Goal: Information Seeking & Learning: Learn about a topic

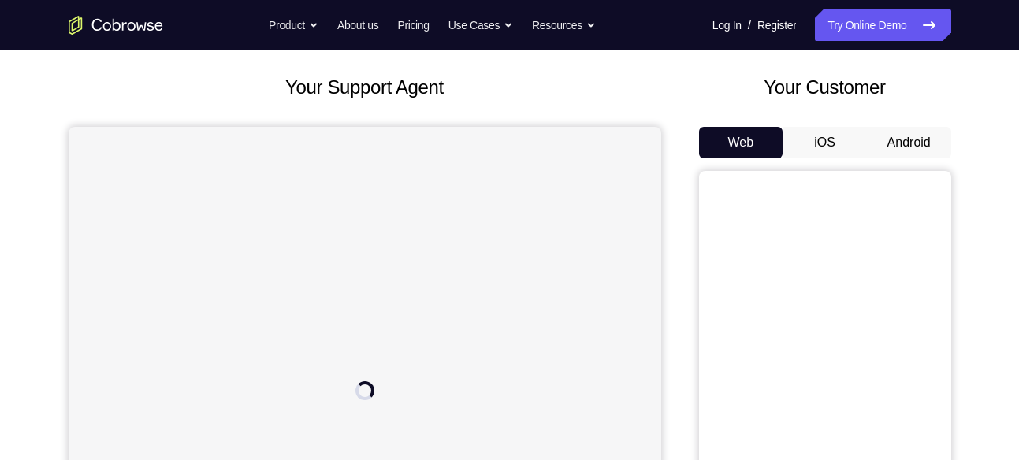
scroll to position [76, 0]
click at [926, 143] on button "Android" at bounding box center [909, 144] width 84 height 32
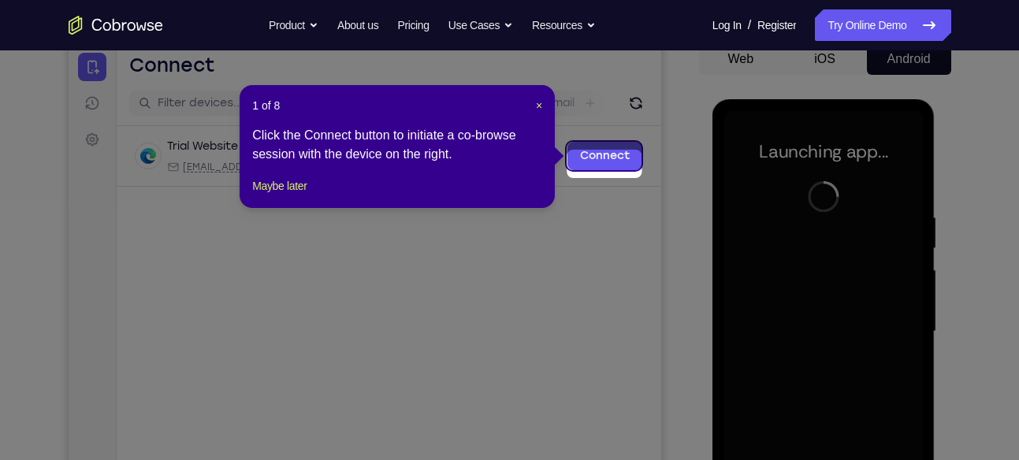
scroll to position [153, 0]
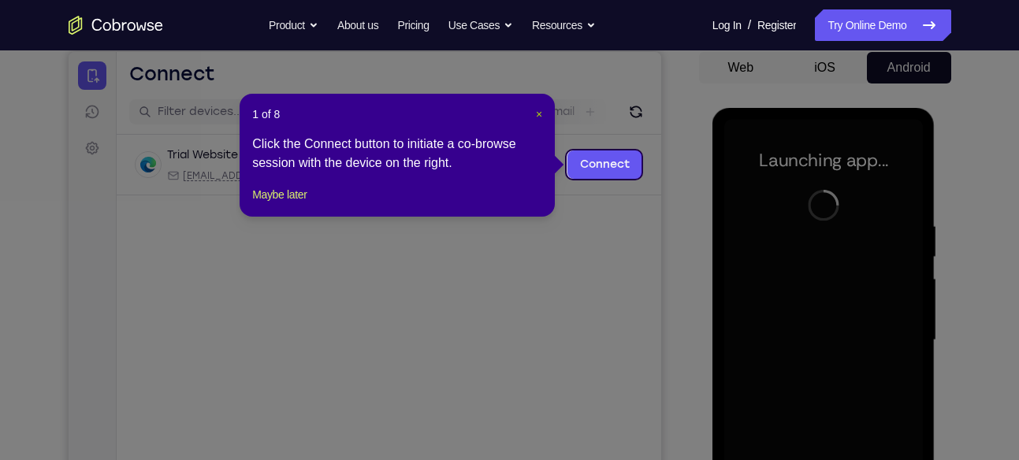
click at [536, 112] on span "×" at bounding box center [539, 114] width 6 height 13
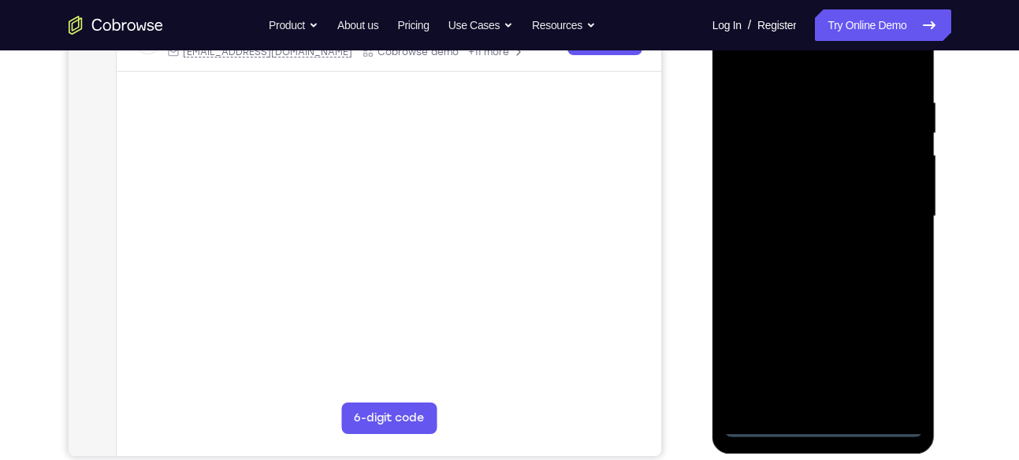
scroll to position [277, 0]
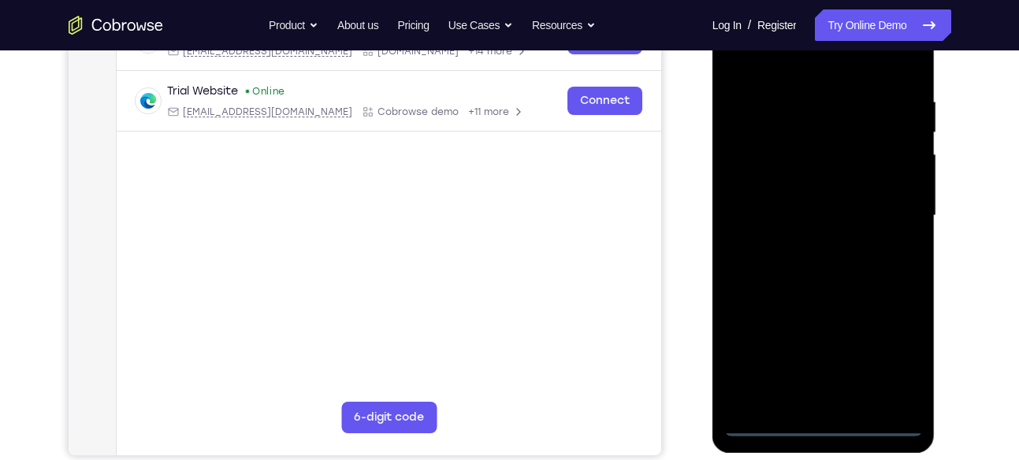
click at [831, 419] on div at bounding box center [823, 215] width 199 height 441
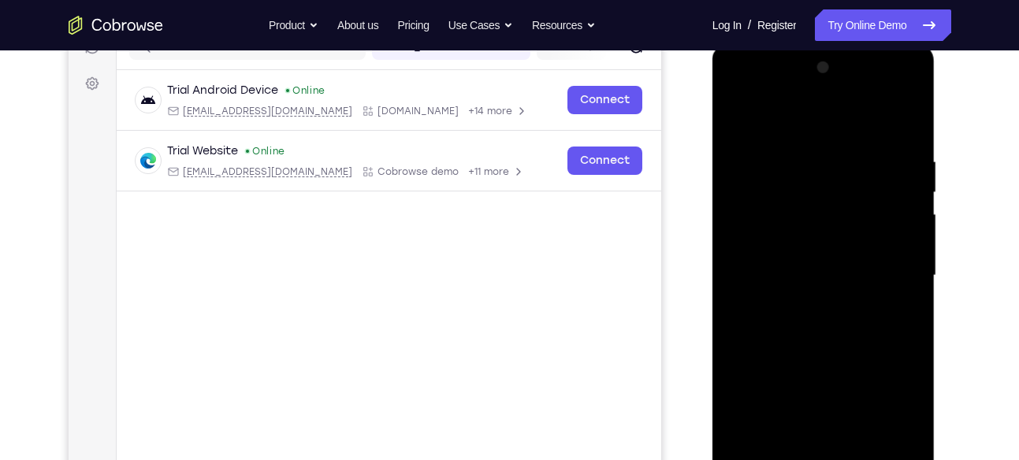
scroll to position [217, 0]
click at [896, 418] on div at bounding box center [823, 276] width 199 height 441
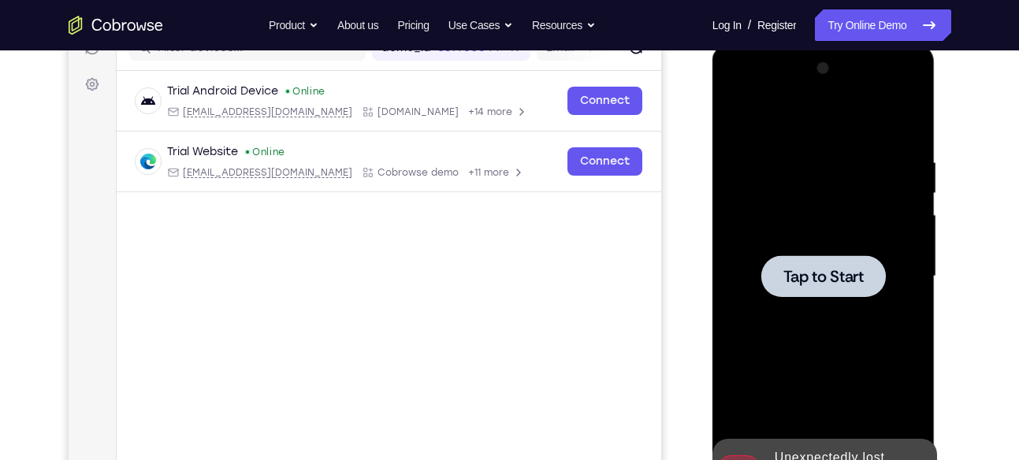
click at [810, 273] on span "Tap to Start" at bounding box center [823, 277] width 80 height 16
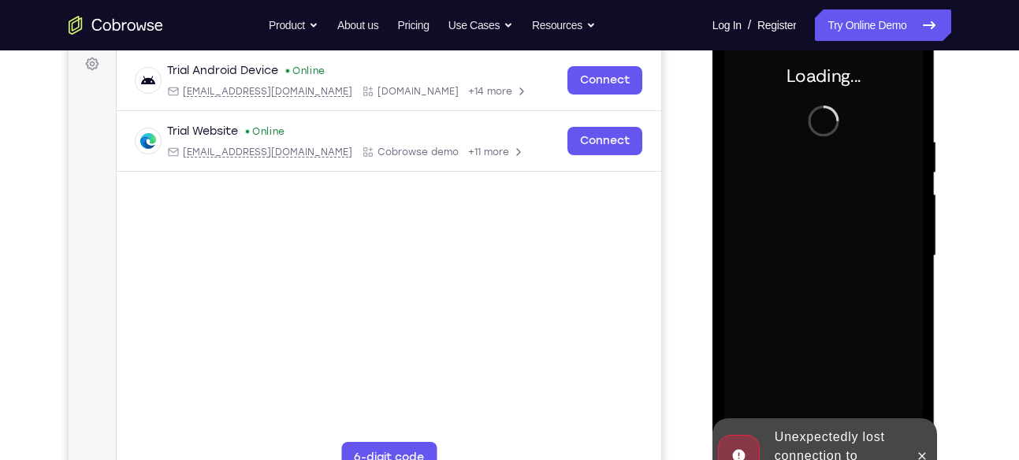
scroll to position [239, 0]
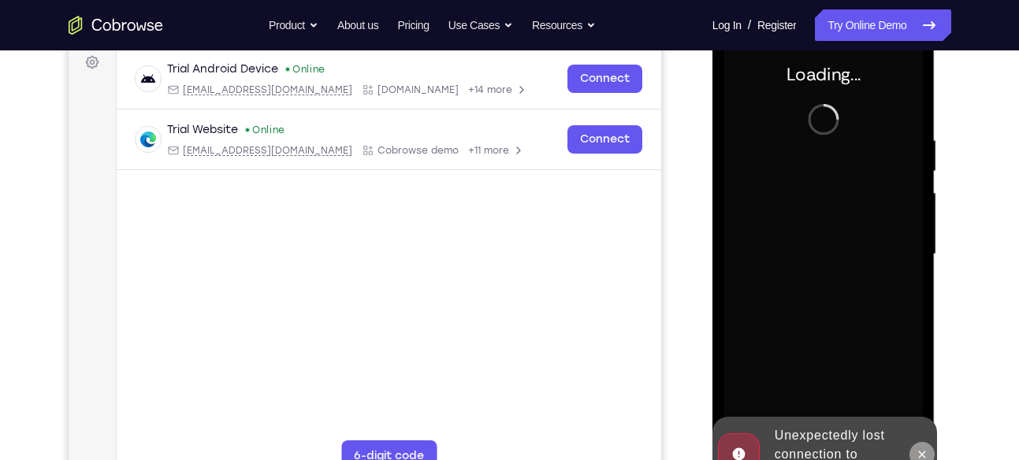
click at [924, 453] on icon at bounding box center [922, 454] width 13 height 13
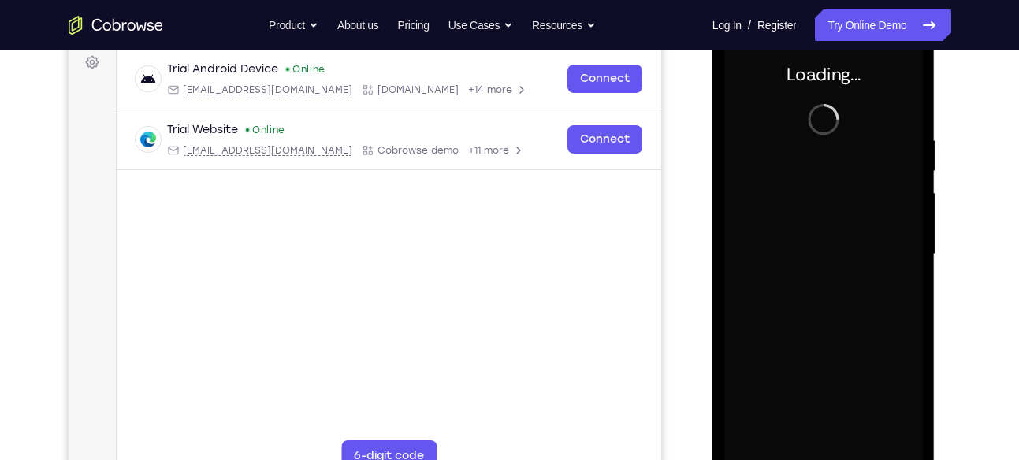
click at [893, 400] on div at bounding box center [823, 254] width 199 height 441
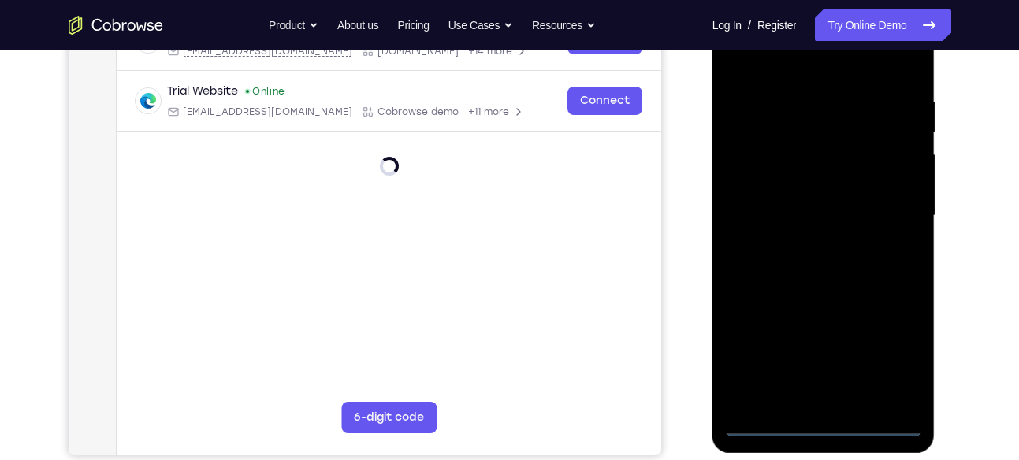
scroll to position [278, 0]
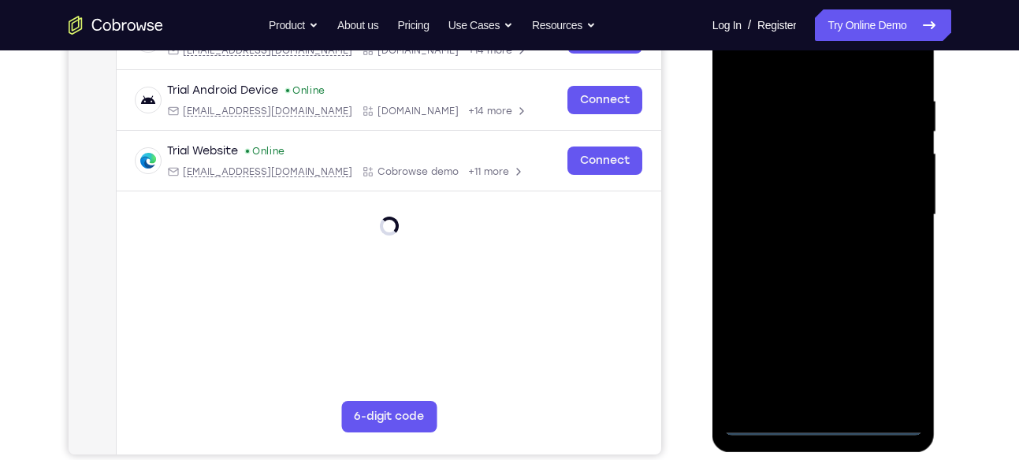
click at [822, 427] on div at bounding box center [823, 214] width 199 height 441
click at [894, 351] on div at bounding box center [823, 214] width 199 height 441
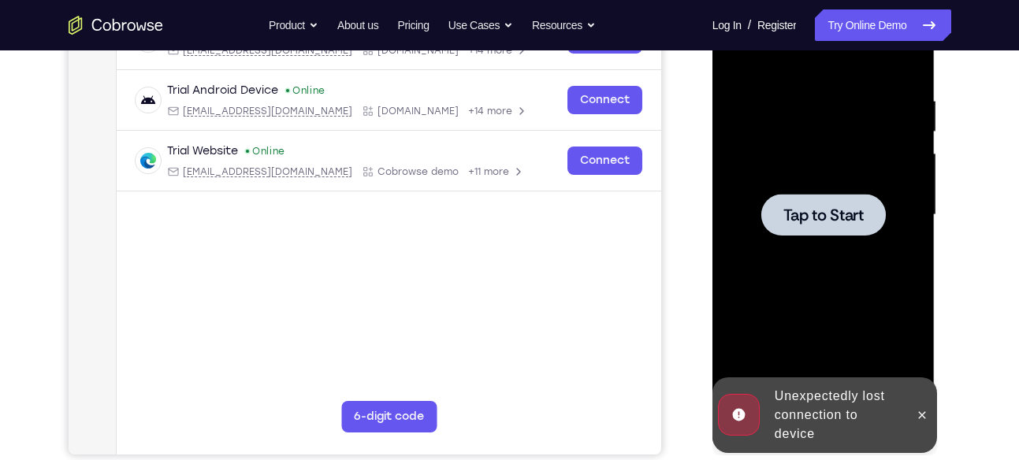
click at [843, 216] on span "Tap to Start" at bounding box center [823, 215] width 80 height 16
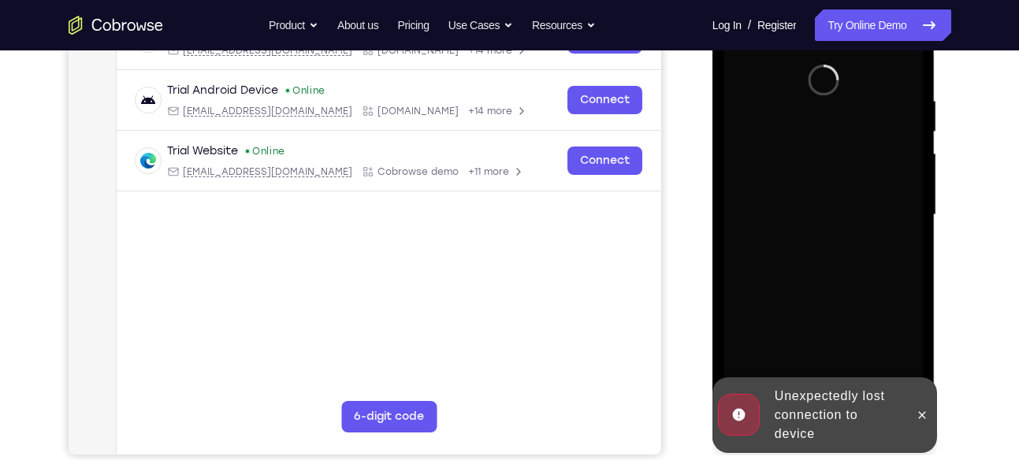
click at [860, 276] on div at bounding box center [823, 214] width 199 height 441
click at [921, 418] on icon at bounding box center [922, 415] width 13 height 13
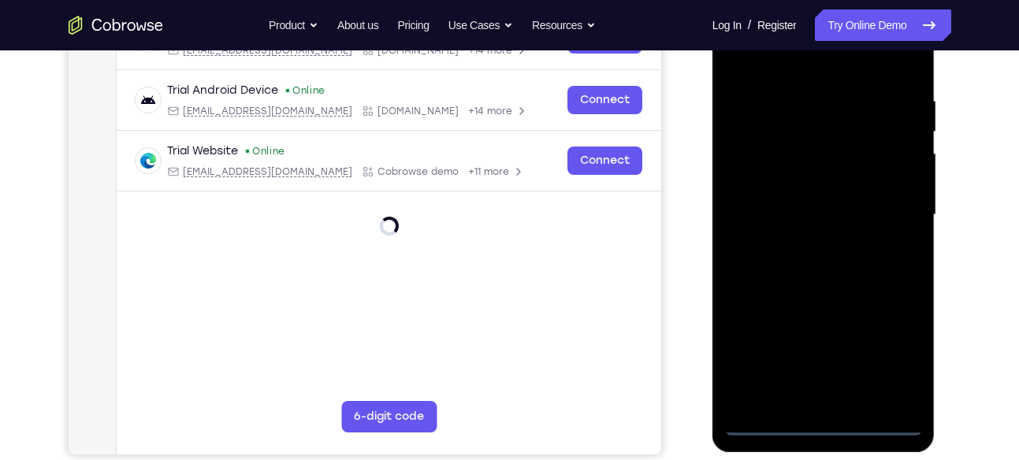
click at [820, 417] on div at bounding box center [823, 214] width 199 height 441
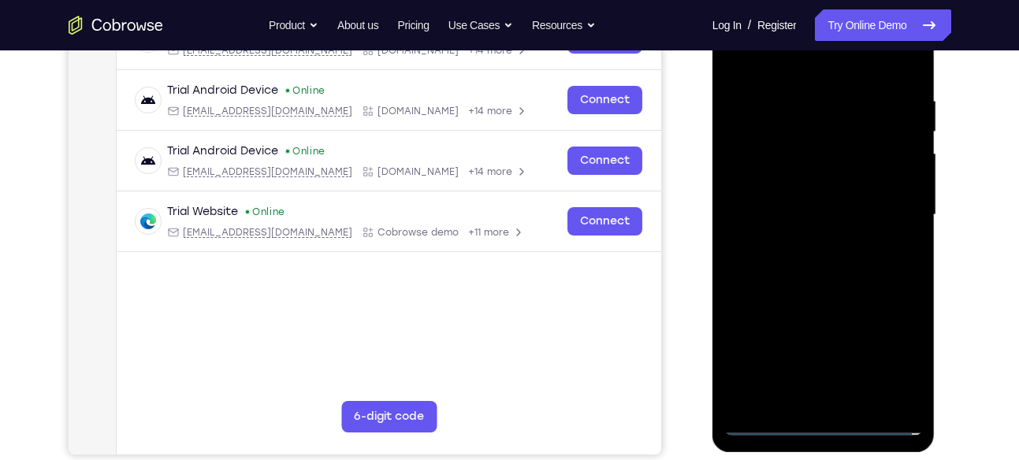
click at [828, 422] on div at bounding box center [823, 214] width 199 height 441
click at [895, 358] on div at bounding box center [823, 214] width 199 height 441
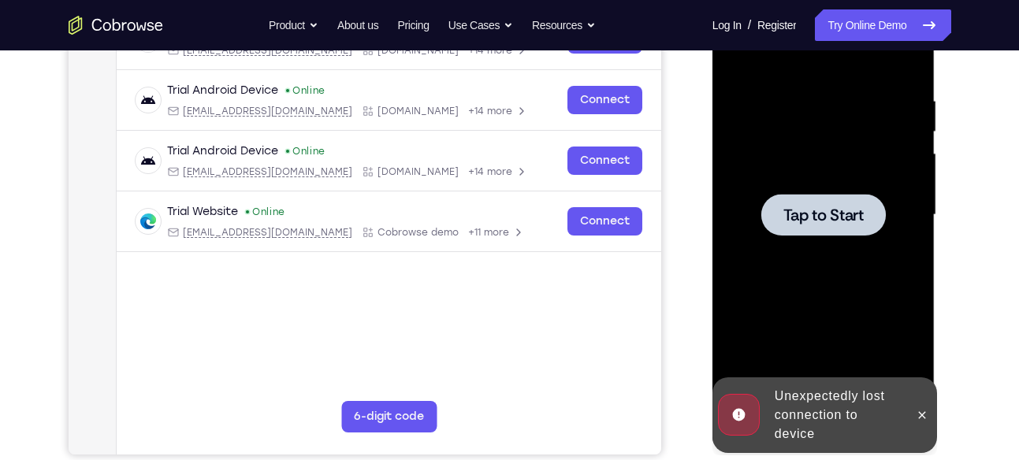
click at [885, 357] on div at bounding box center [823, 214] width 199 height 441
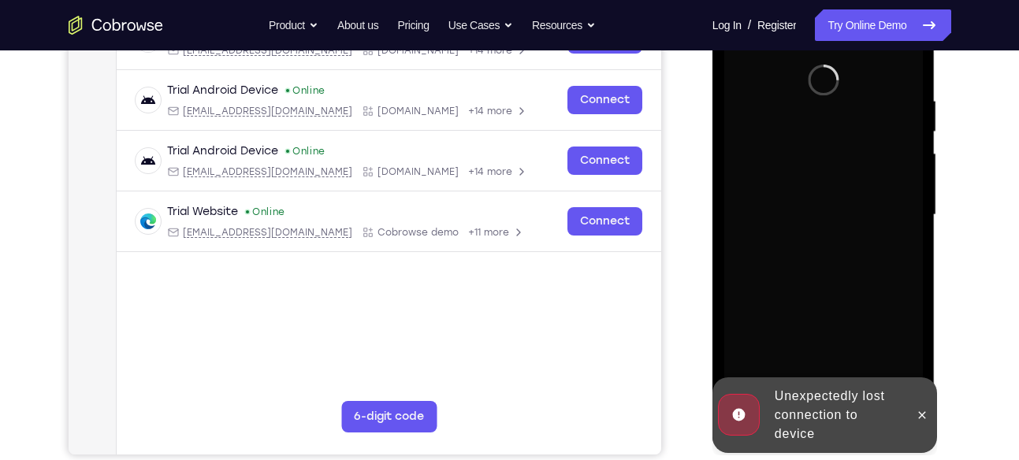
click at [910, 393] on div at bounding box center [921, 415] width 25 height 76
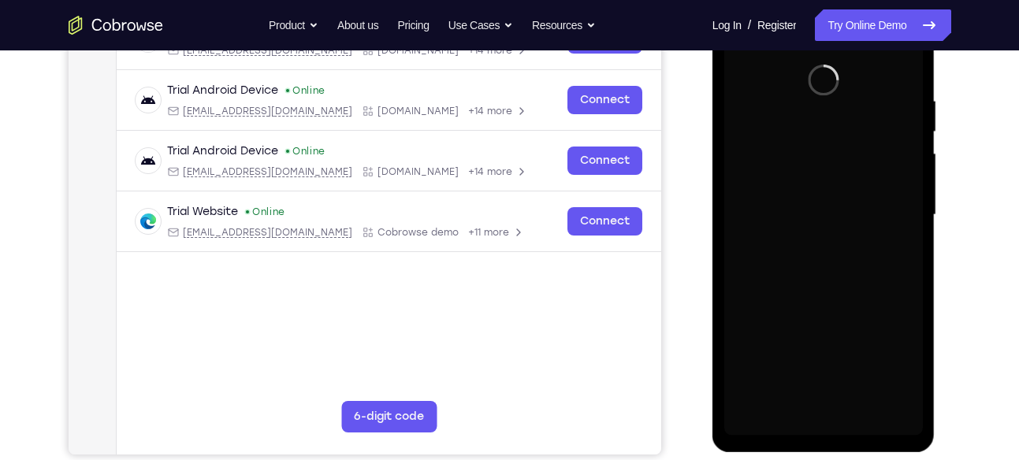
click at [925, 414] on div "Loading..." at bounding box center [823, 218] width 223 height 470
click at [802, 144] on div at bounding box center [823, 214] width 199 height 441
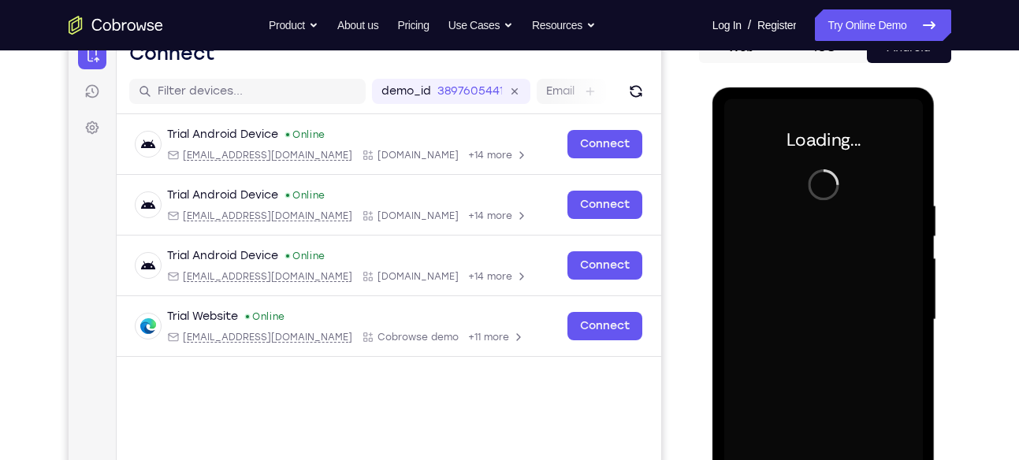
scroll to position [170, 0]
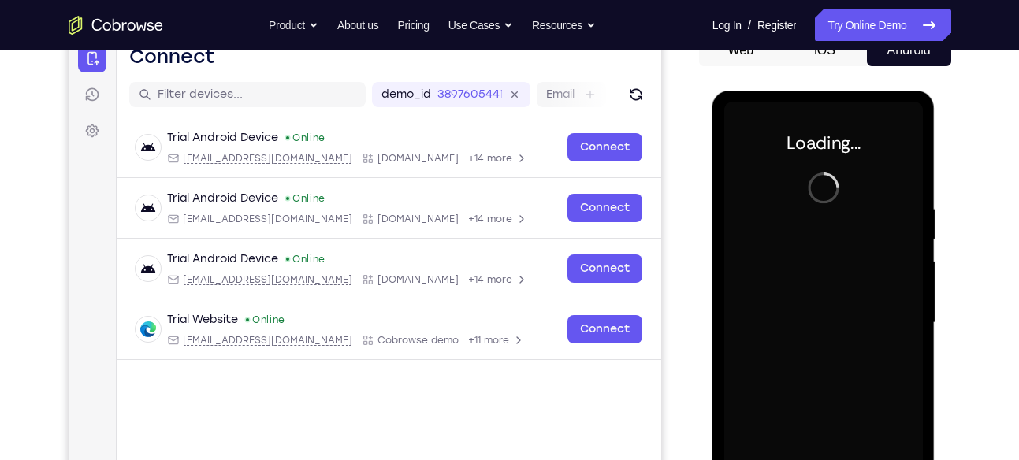
click at [816, 209] on div at bounding box center [823, 322] width 199 height 441
click at [840, 260] on div at bounding box center [823, 322] width 199 height 441
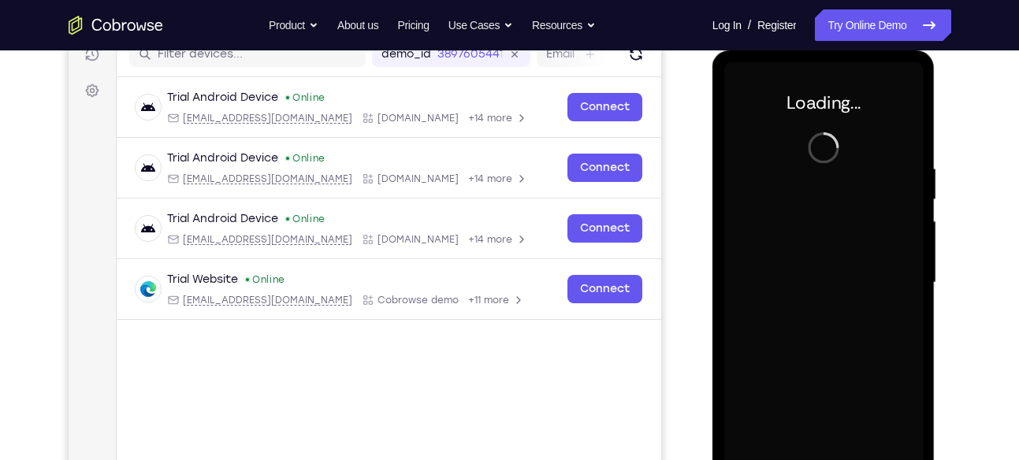
drag, startPoint x: 840, startPoint y: 220, endPoint x: 853, endPoint y: 279, distance: 60.4
click at [853, 279] on div at bounding box center [823, 282] width 199 height 441
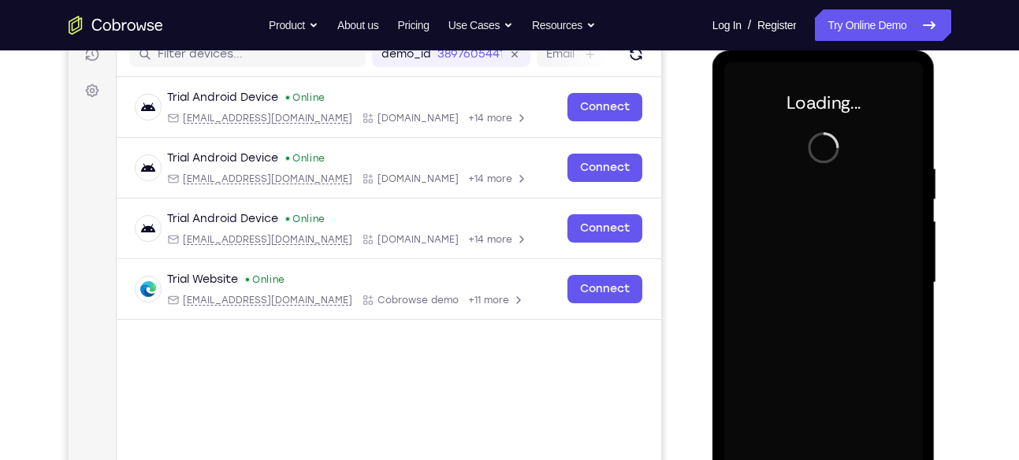
click at [853, 279] on div at bounding box center [823, 282] width 199 height 441
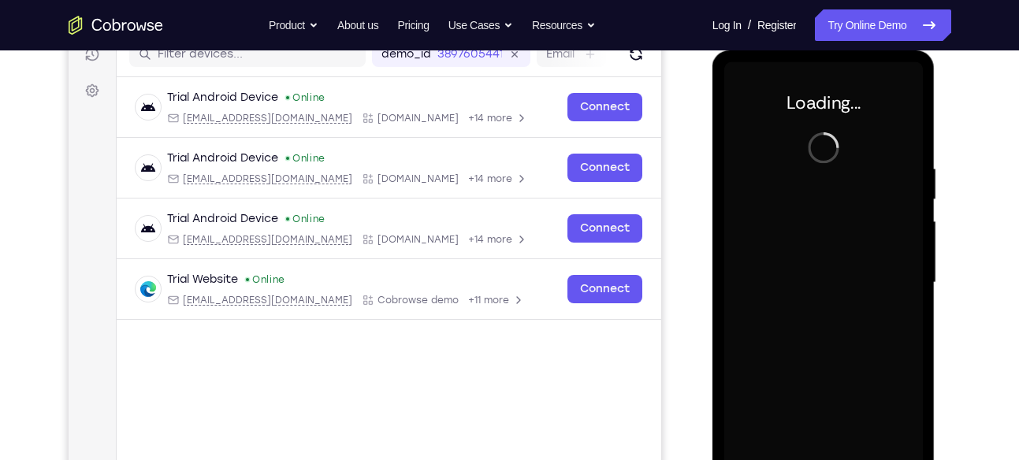
click at [853, 279] on div at bounding box center [823, 282] width 199 height 441
click at [853, 281] on div at bounding box center [823, 282] width 199 height 441
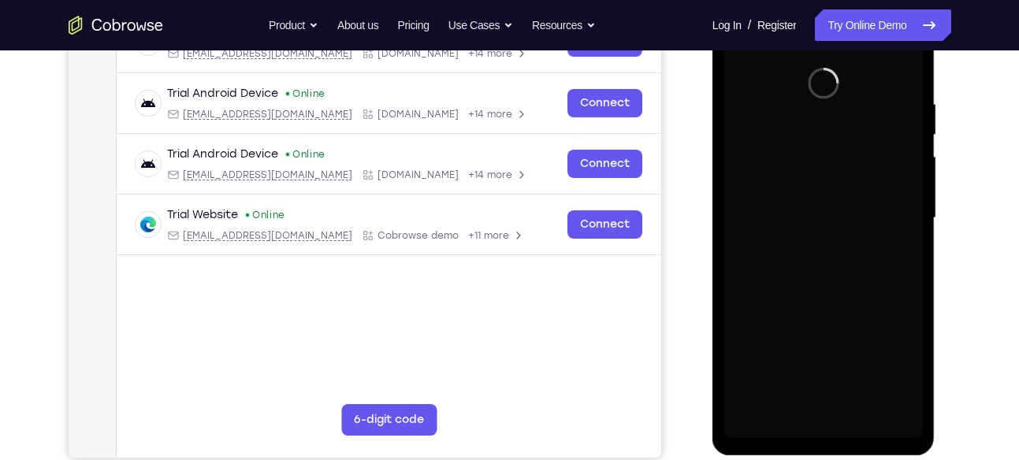
scroll to position [276, 0]
click at [853, 281] on div at bounding box center [823, 217] width 199 height 441
drag, startPoint x: 853, startPoint y: 215, endPoint x: 853, endPoint y: 281, distance: 65.4
click at [853, 281] on div at bounding box center [823, 217] width 199 height 441
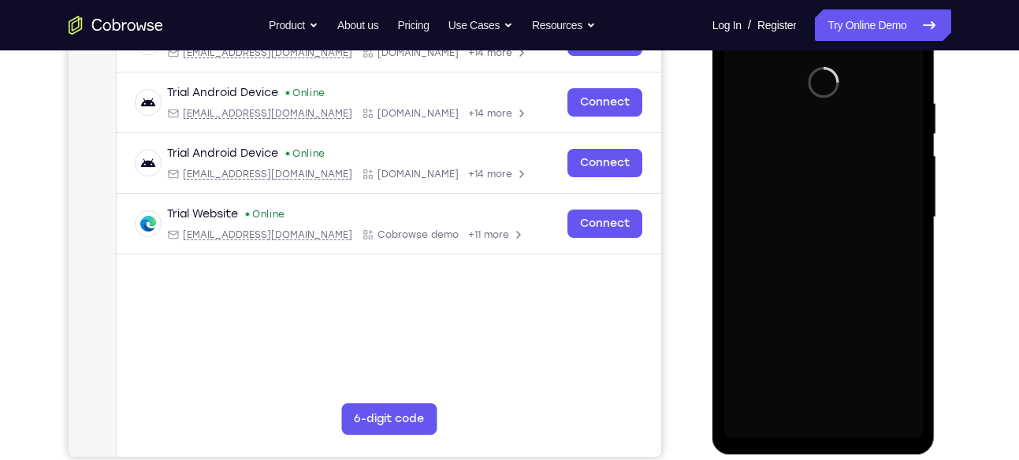
click at [853, 281] on div at bounding box center [823, 217] width 199 height 441
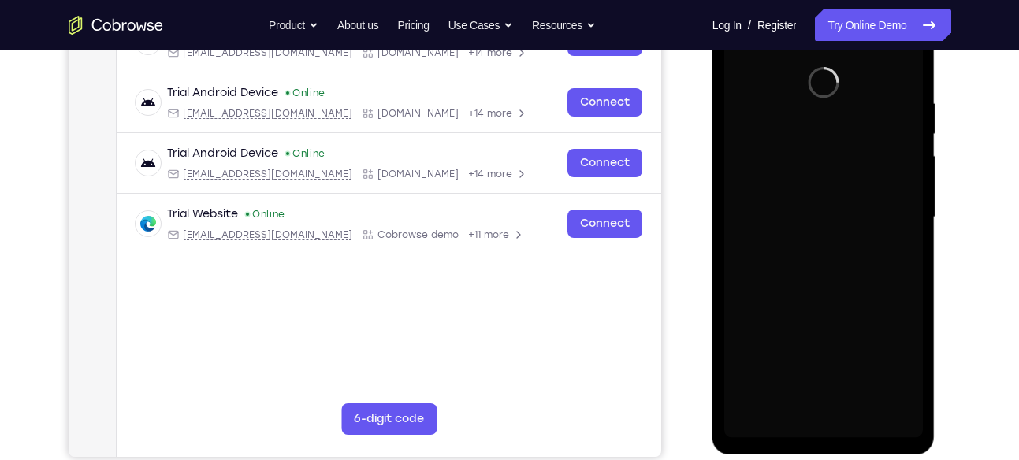
click at [853, 281] on div at bounding box center [823, 217] width 199 height 441
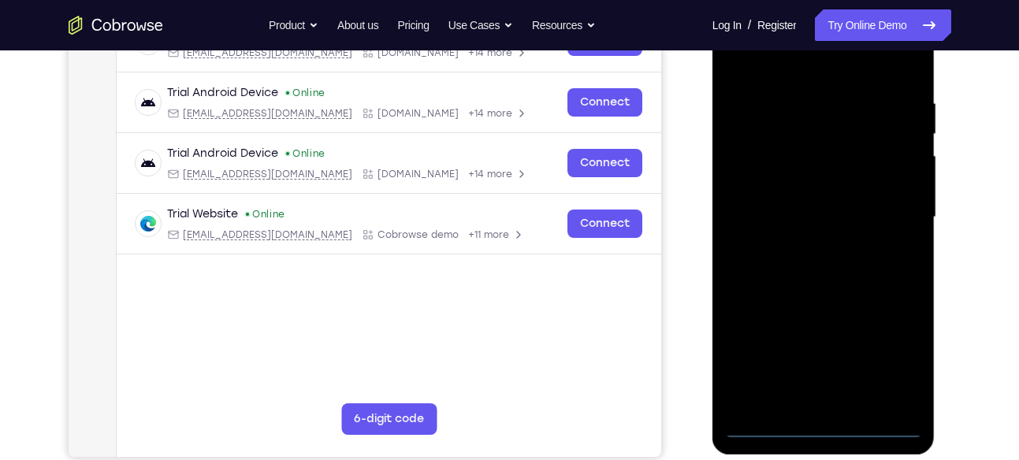
click at [853, 281] on div at bounding box center [823, 217] width 199 height 441
click at [822, 430] on div at bounding box center [823, 217] width 199 height 441
click at [823, 426] on div at bounding box center [823, 217] width 199 height 441
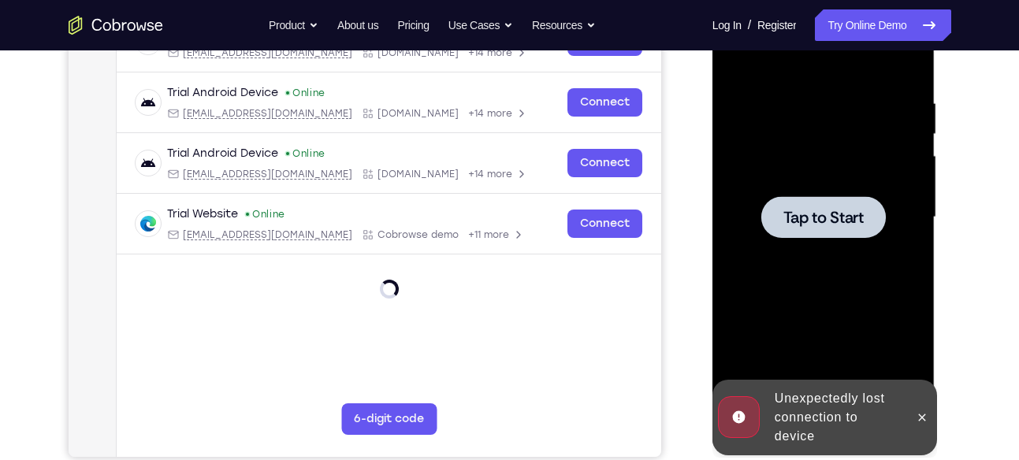
click at [826, 419] on div "Unexpectedly lost connection to device" at bounding box center [837, 417] width 138 height 69
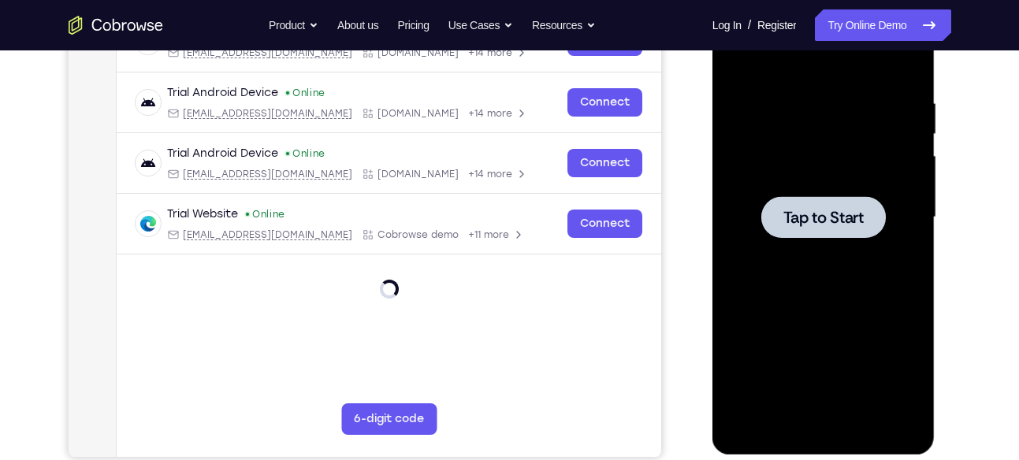
click at [849, 264] on div at bounding box center [823, 217] width 199 height 441
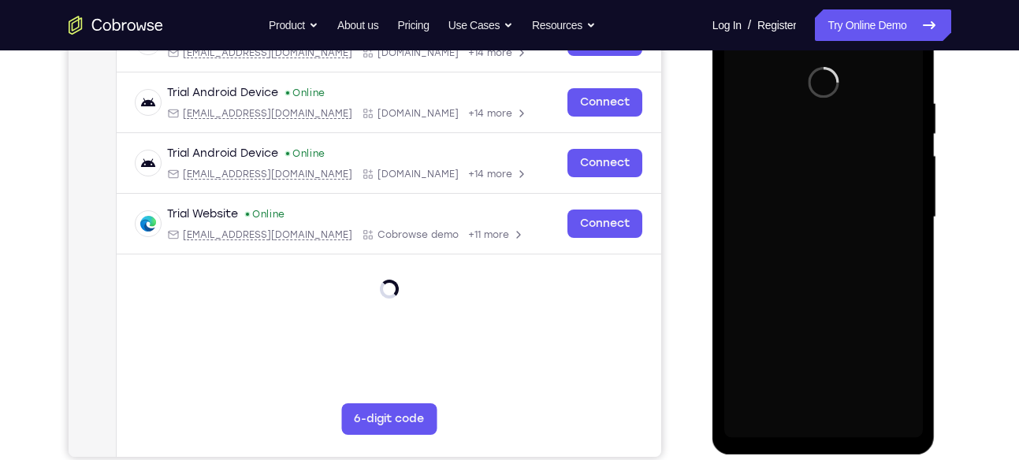
click at [831, 397] on div at bounding box center [823, 217] width 199 height 441
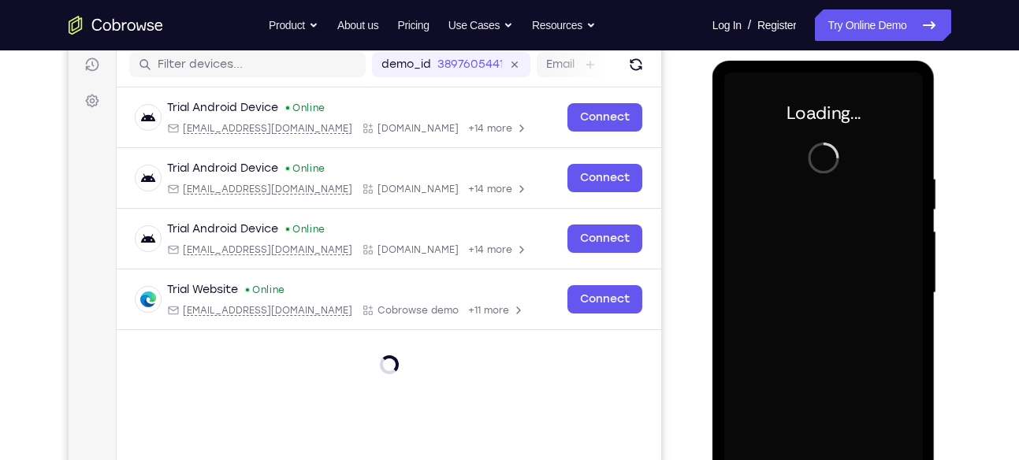
scroll to position [197, 0]
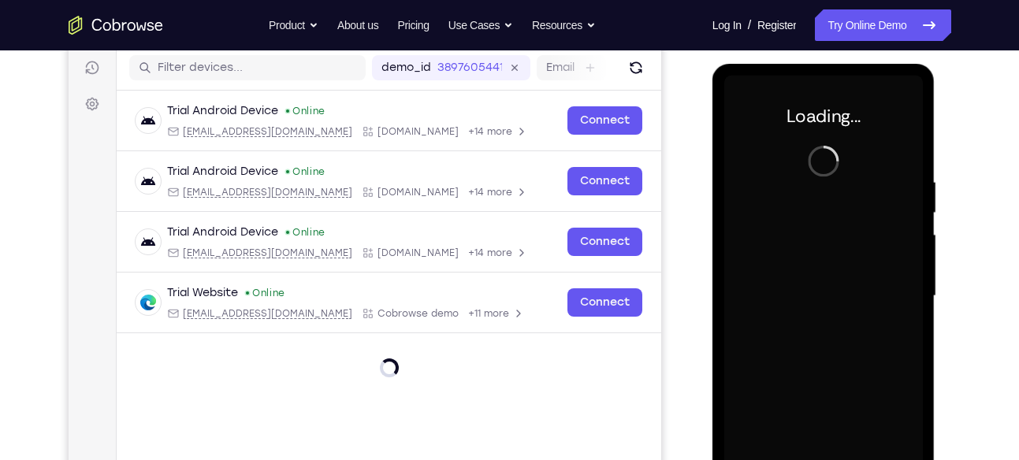
click at [821, 246] on div at bounding box center [823, 296] width 199 height 441
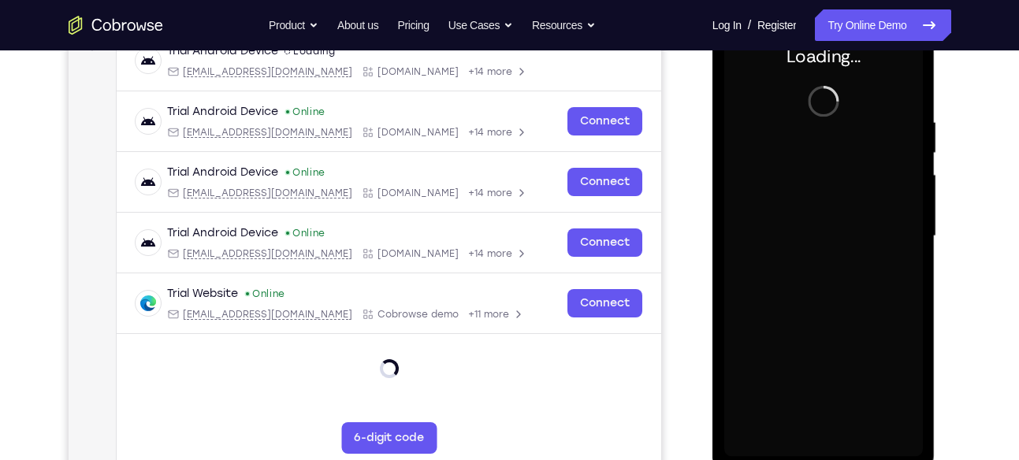
scroll to position [258, 0]
click at [835, 290] on div at bounding box center [823, 235] width 199 height 441
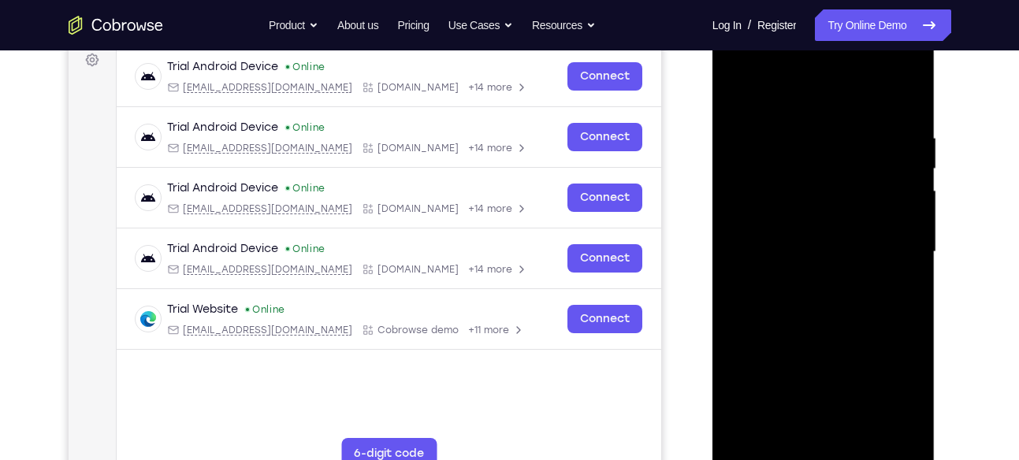
scroll to position [273, 0]
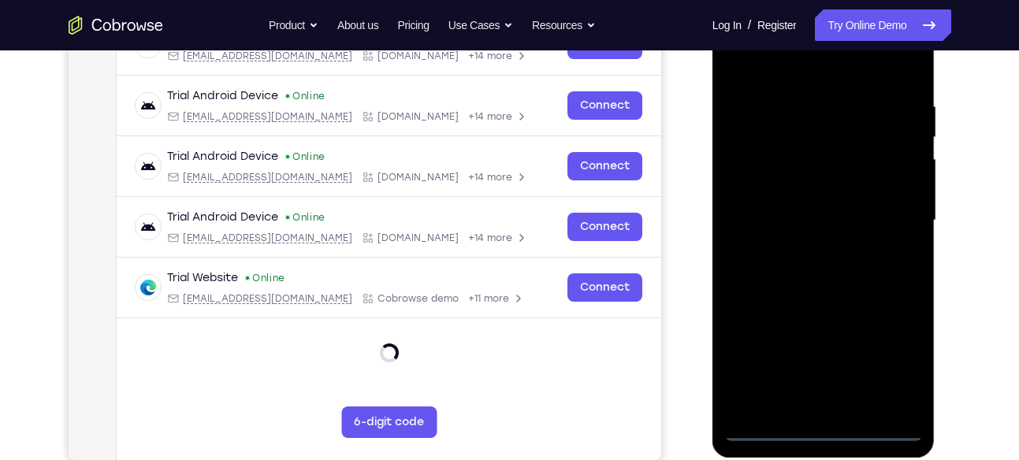
click at [823, 428] on div at bounding box center [823, 220] width 199 height 441
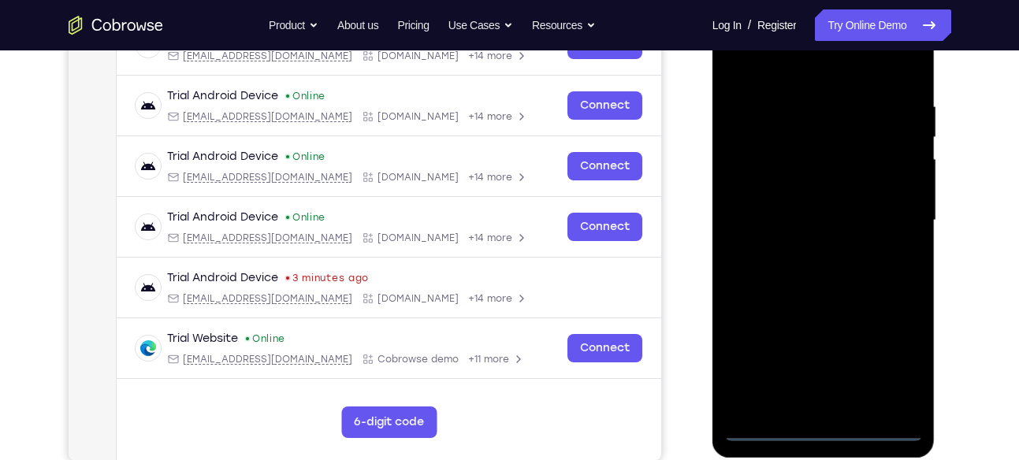
click at [890, 354] on div at bounding box center [823, 220] width 199 height 441
click at [891, 357] on div at bounding box center [823, 220] width 199 height 441
click at [894, 362] on div at bounding box center [823, 220] width 199 height 441
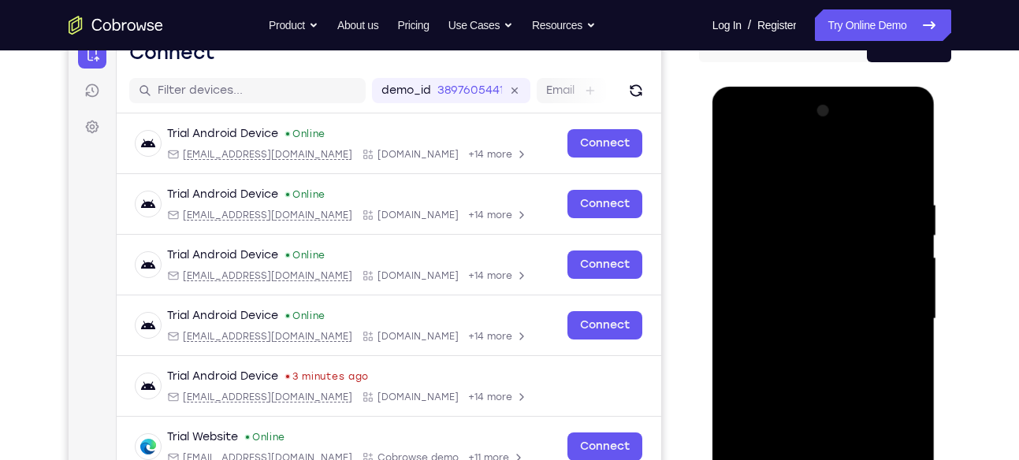
scroll to position [173, 0]
click at [801, 159] on div at bounding box center [823, 319] width 199 height 441
click at [895, 307] on div at bounding box center [823, 319] width 199 height 441
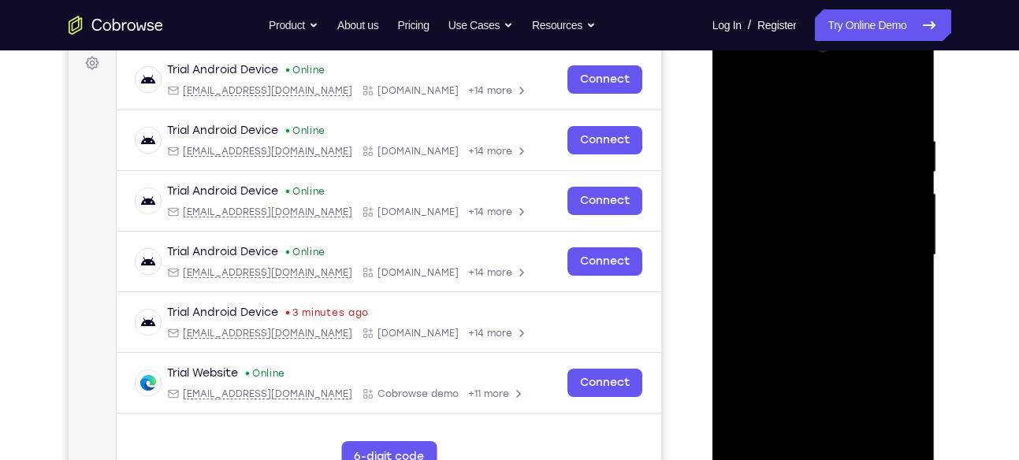
scroll to position [239, 0]
click at [808, 283] on div at bounding box center [823, 254] width 199 height 441
click at [817, 232] on div at bounding box center [823, 254] width 199 height 441
click at [802, 225] on div at bounding box center [823, 254] width 199 height 441
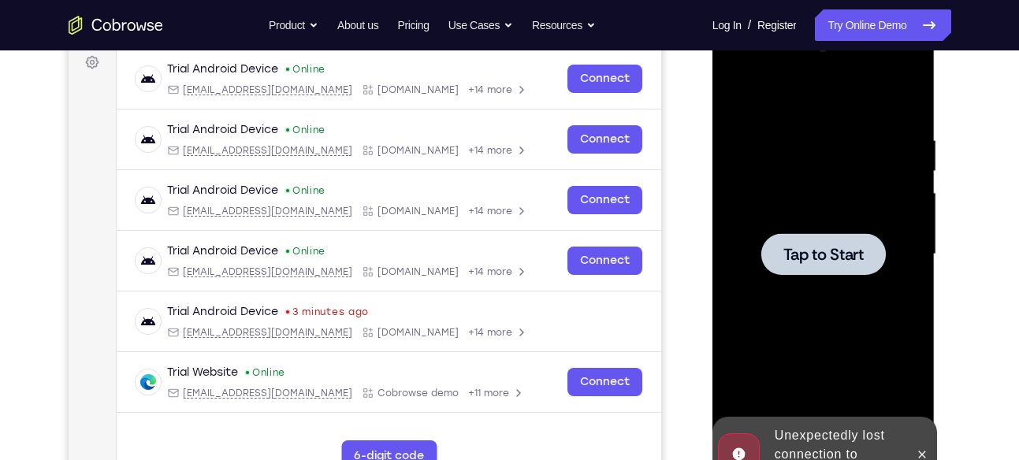
click at [802, 234] on div at bounding box center [823, 254] width 125 height 42
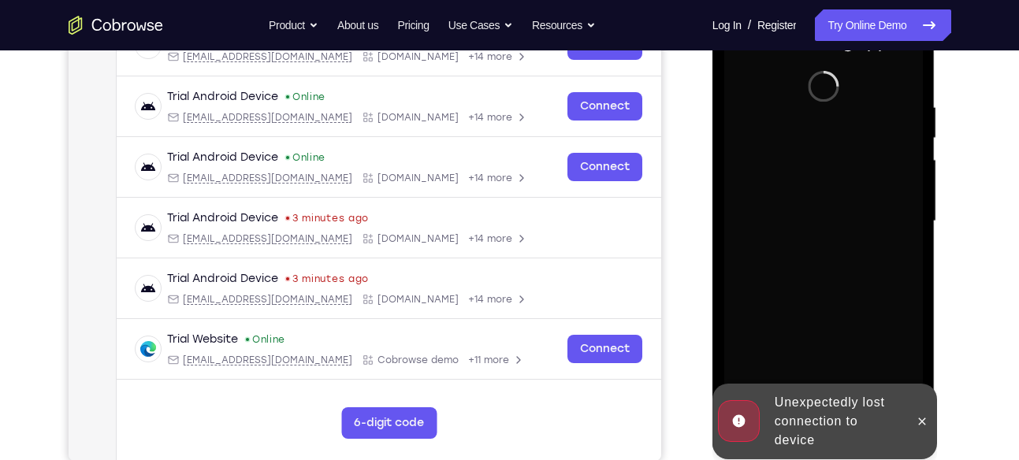
scroll to position [273, 0]
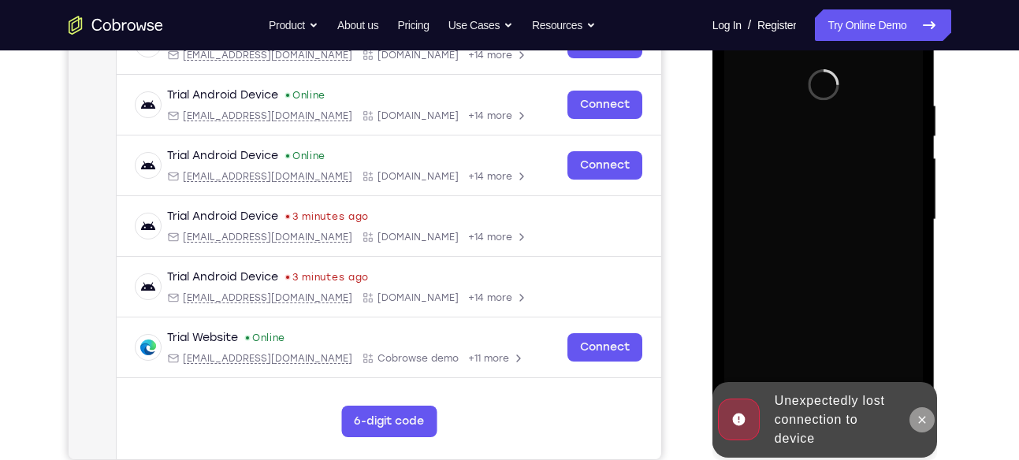
click at [920, 411] on button at bounding box center [921, 419] width 25 height 25
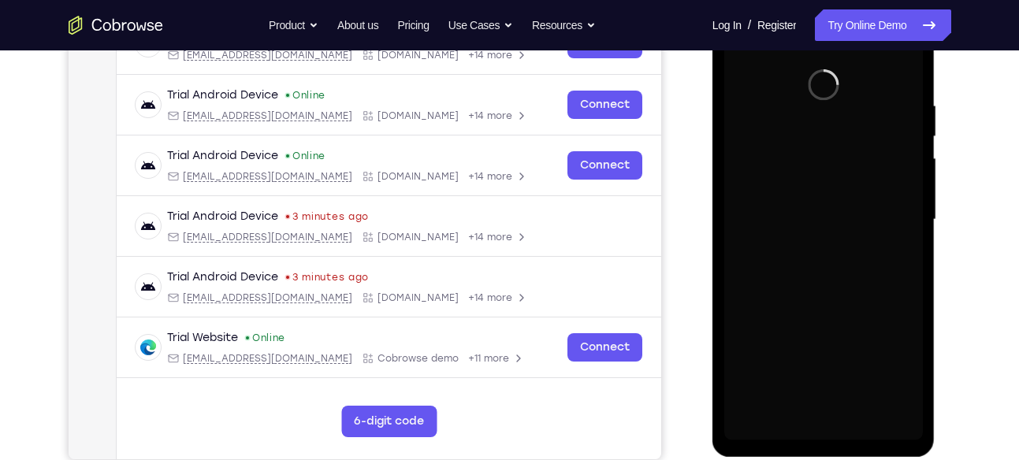
click at [819, 214] on div at bounding box center [823, 219] width 199 height 441
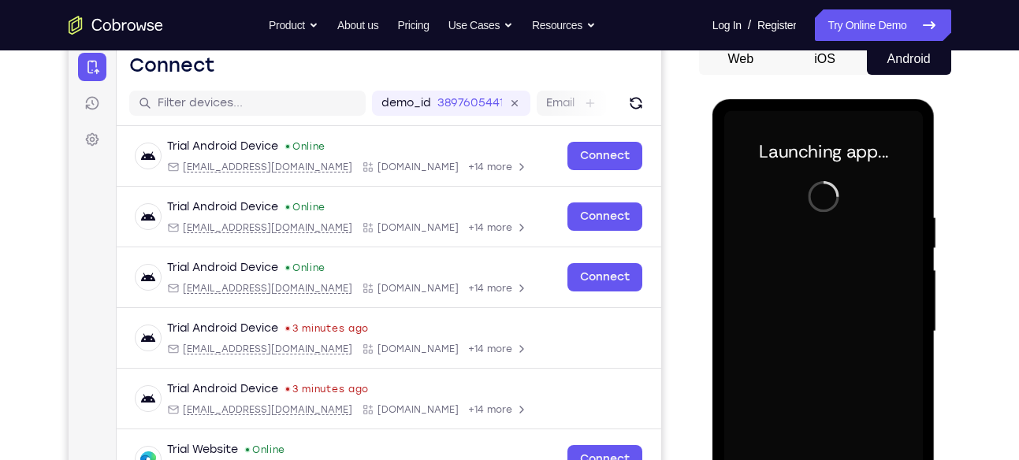
scroll to position [129, 0]
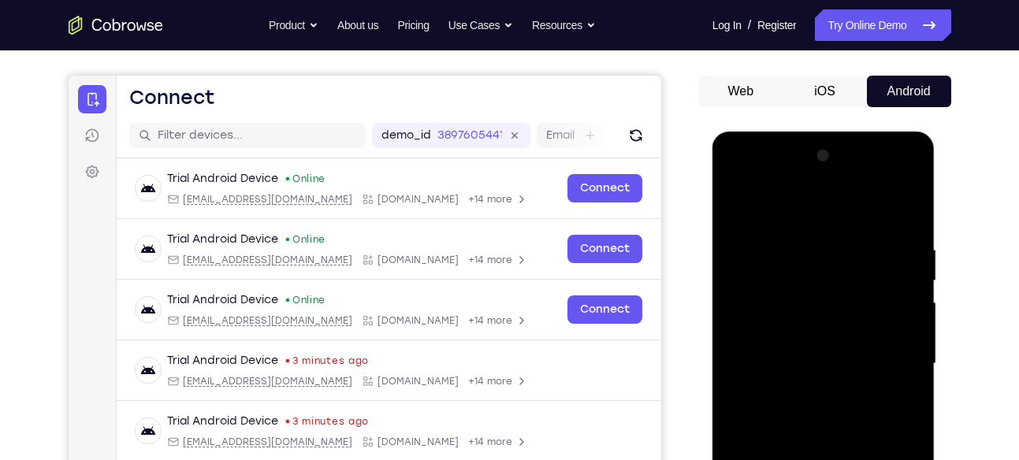
click at [819, 214] on div at bounding box center [823, 363] width 199 height 441
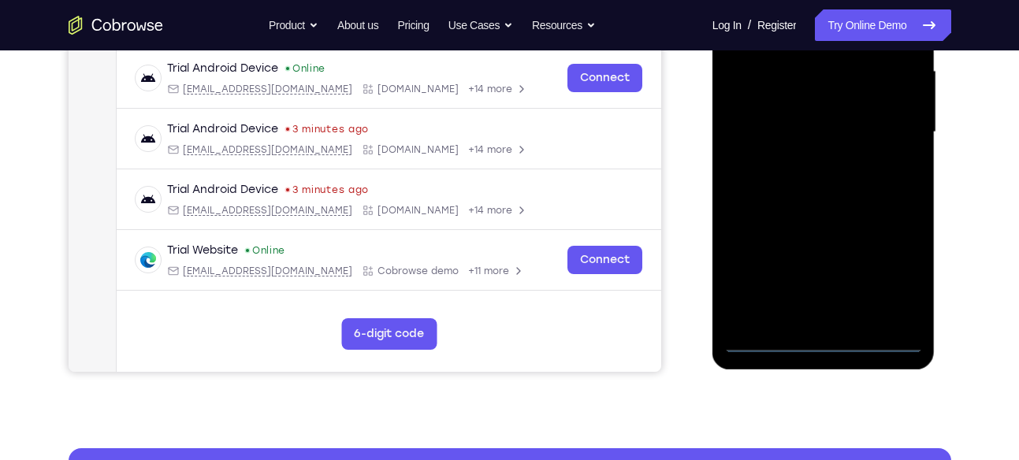
scroll to position [362, 0]
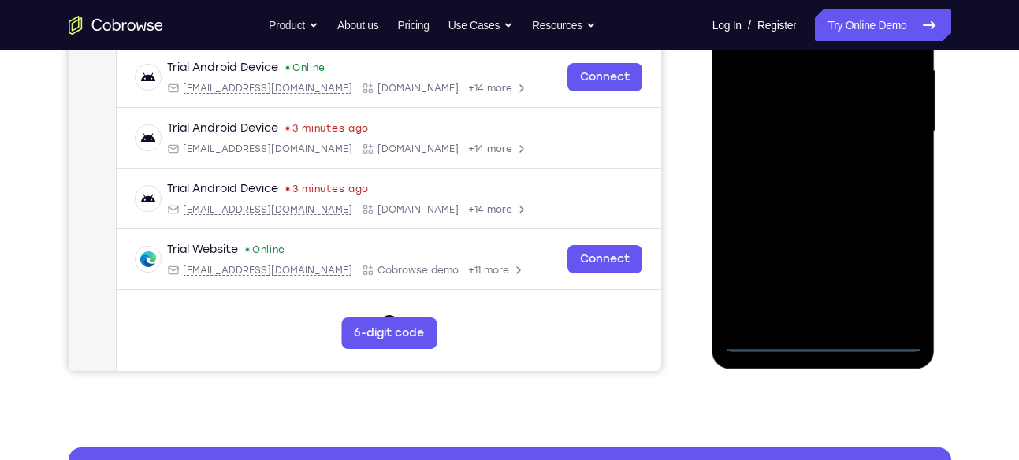
click at [827, 330] on div at bounding box center [823, 131] width 199 height 441
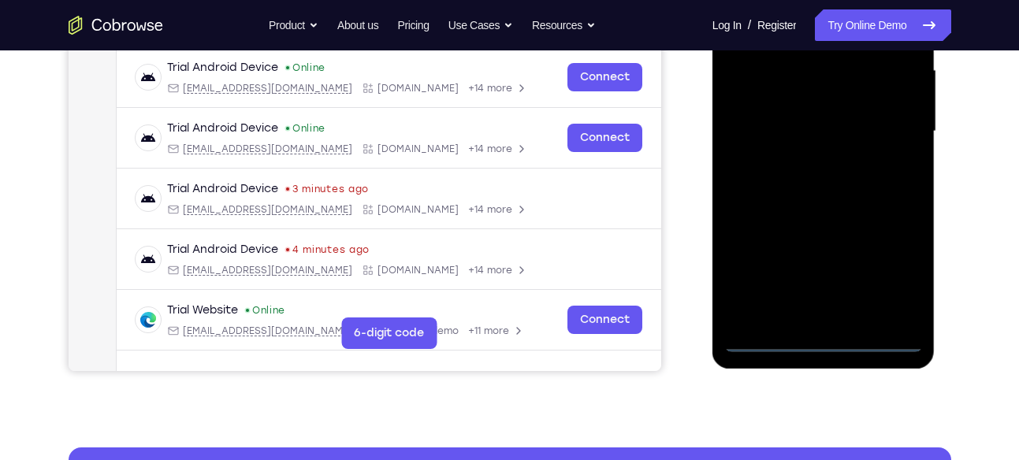
click at [827, 336] on div at bounding box center [823, 131] width 199 height 441
click at [897, 285] on div at bounding box center [823, 131] width 199 height 441
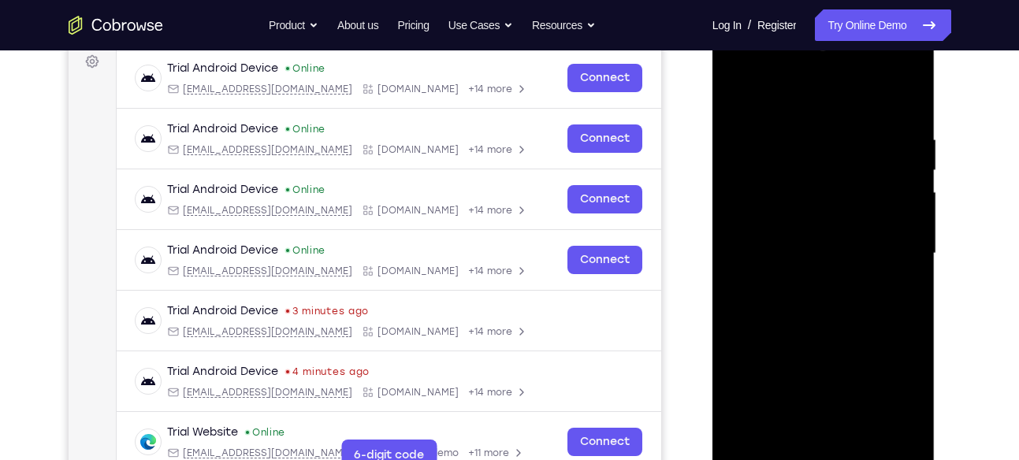
scroll to position [225, 0]
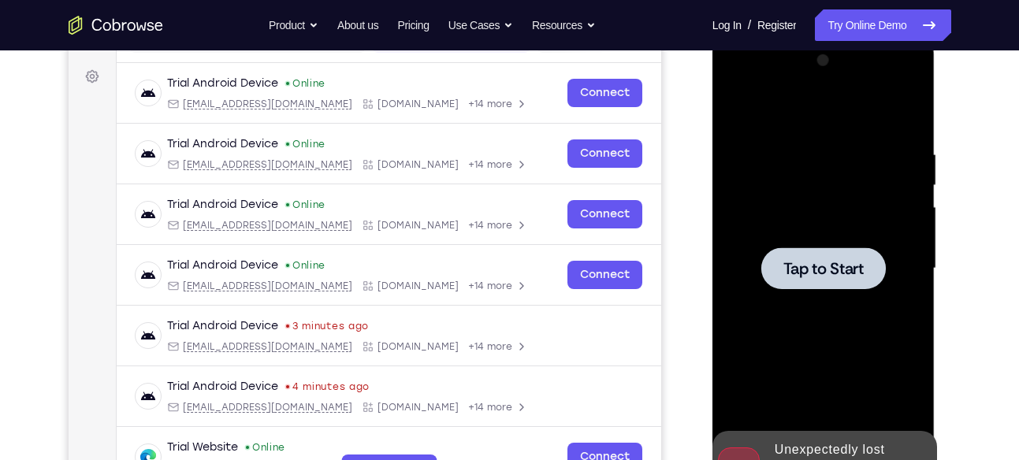
click at [828, 288] on div at bounding box center [823, 268] width 125 height 42
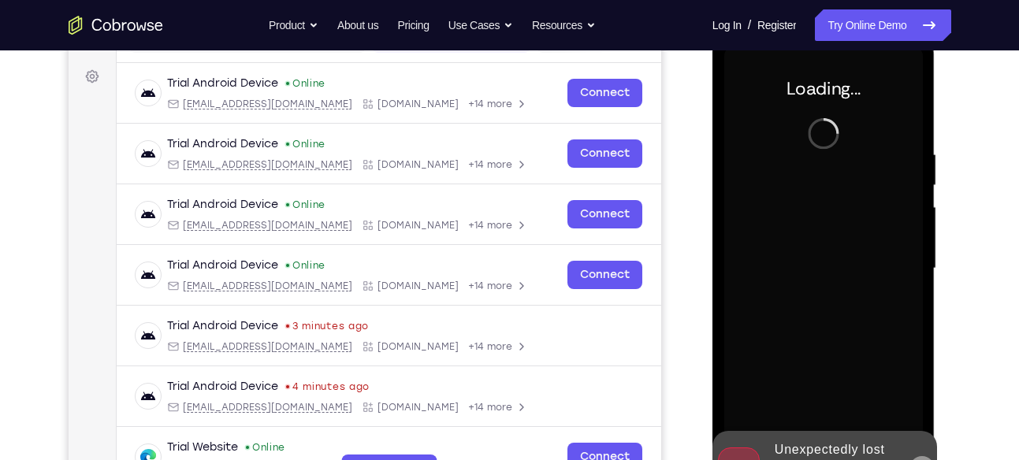
click at [918, 456] on button at bounding box center [921, 468] width 25 height 25
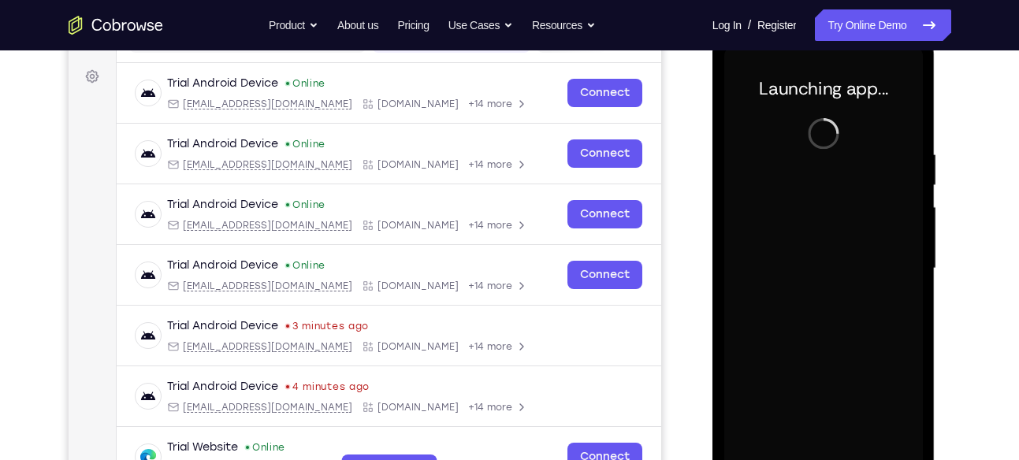
scroll to position [262, 0]
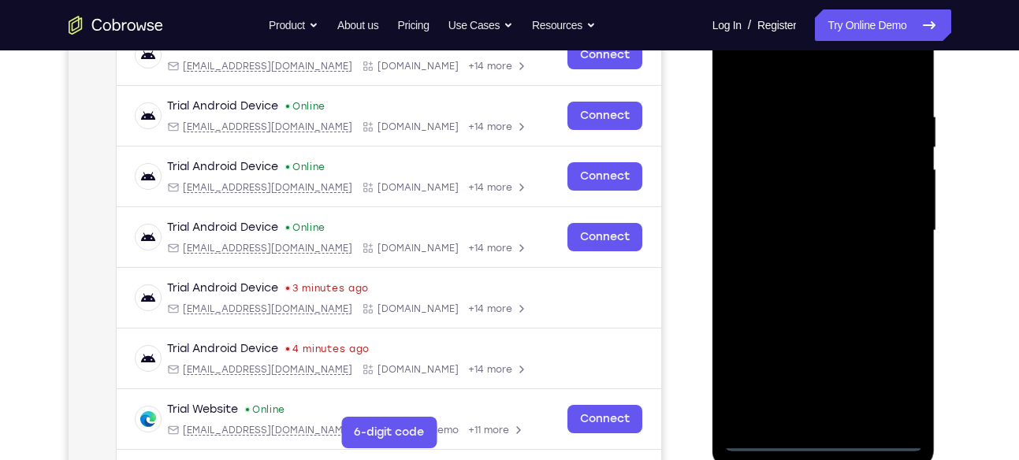
click at [829, 438] on div at bounding box center [823, 230] width 199 height 441
click at [827, 433] on div at bounding box center [823, 230] width 199 height 441
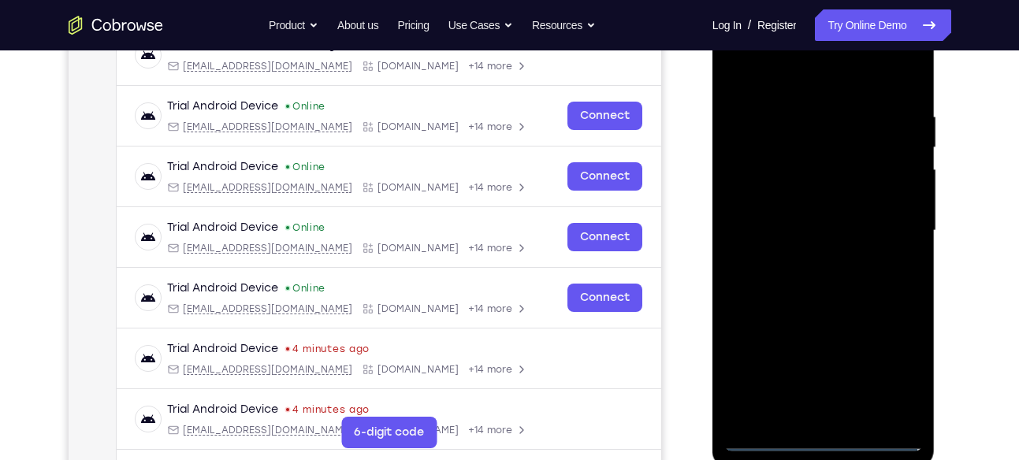
click at [894, 374] on div at bounding box center [823, 230] width 199 height 441
click at [894, 368] on div at bounding box center [823, 230] width 199 height 441
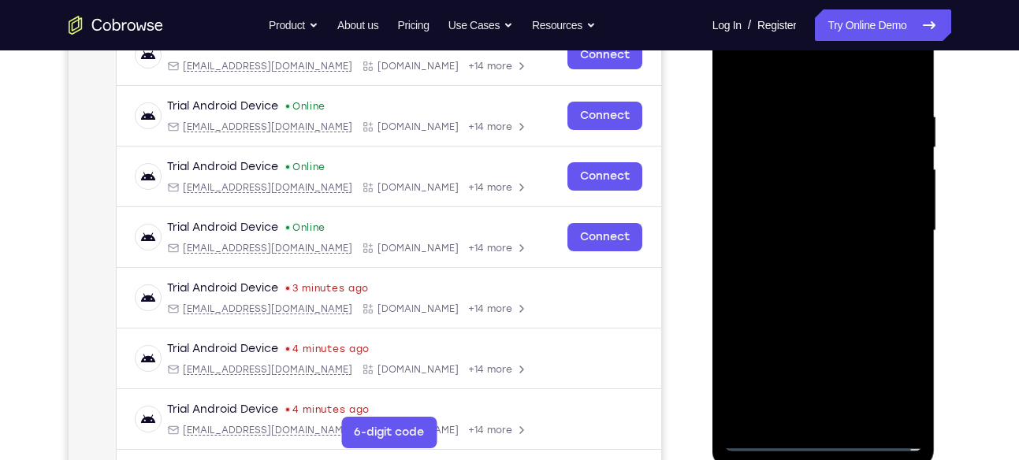
click at [799, 86] on div at bounding box center [823, 230] width 199 height 441
click at [898, 224] on div at bounding box center [823, 230] width 199 height 441
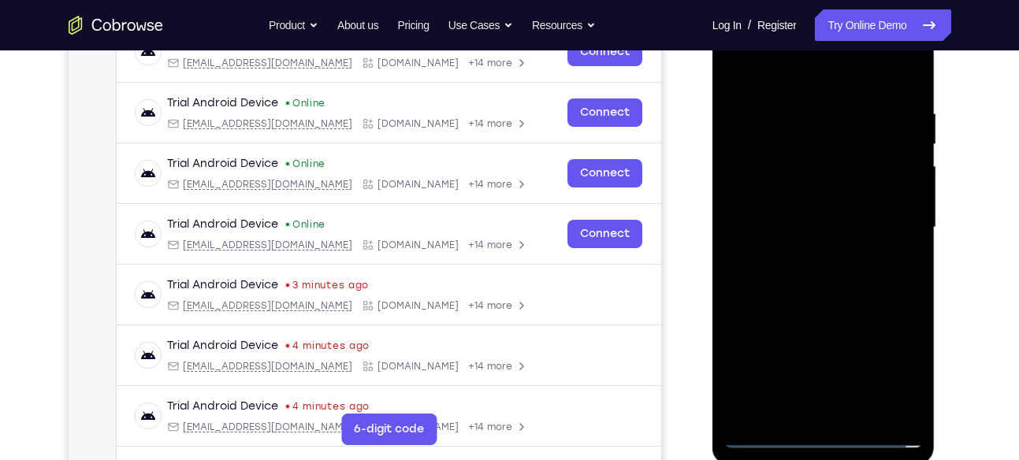
scroll to position [266, 0]
click at [812, 259] on div at bounding box center [823, 226] width 199 height 441
click at [815, 209] on div at bounding box center [823, 226] width 199 height 441
click at [827, 198] on div at bounding box center [823, 226] width 199 height 441
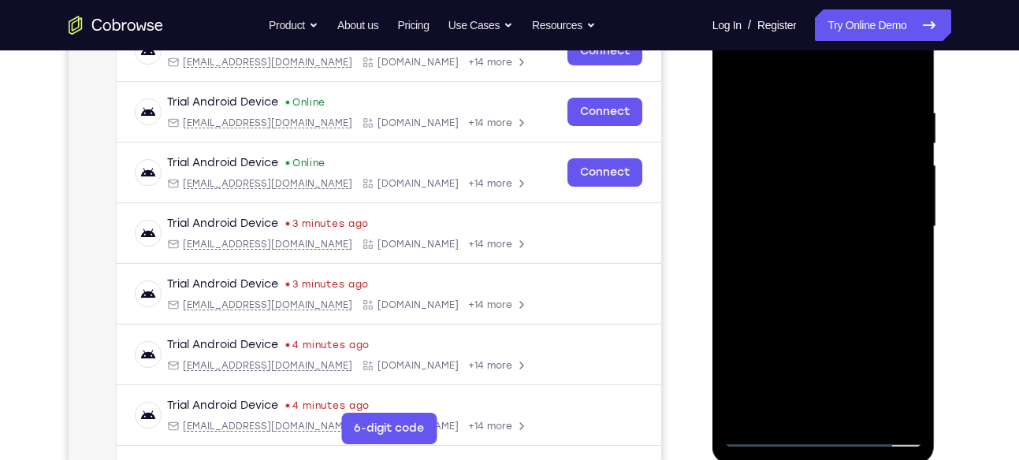
click at [818, 225] on div at bounding box center [823, 226] width 199 height 441
click at [826, 276] on div at bounding box center [823, 226] width 199 height 441
drag, startPoint x: 842, startPoint y: 76, endPoint x: 827, endPoint y: -13, distance: 90.9
click at [827, 0] on html "Online web based iOS Simulators and Android Emulators. Run iPhone, iPad, Mobile…" at bounding box center [824, 230] width 225 height 473
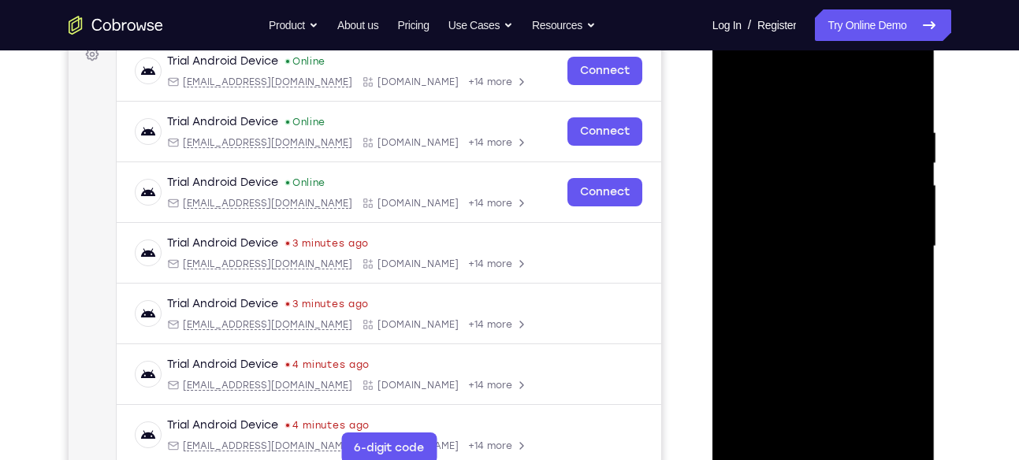
scroll to position [246, 0]
click at [903, 110] on div at bounding box center [823, 247] width 199 height 441
click at [913, 80] on div at bounding box center [823, 247] width 199 height 441
click at [901, 113] on div at bounding box center [823, 247] width 199 height 441
click at [743, 76] on div at bounding box center [823, 247] width 199 height 441
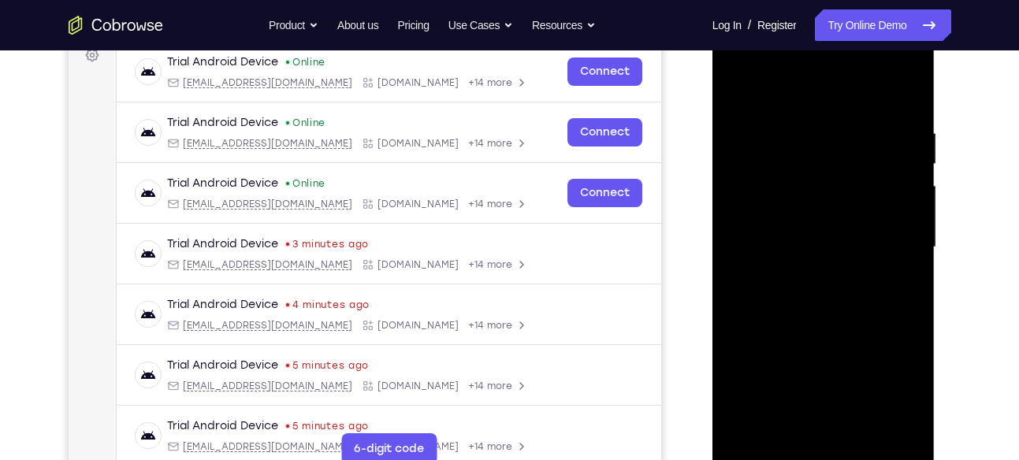
click at [756, 196] on div at bounding box center [823, 247] width 199 height 441
click at [864, 427] on div at bounding box center [823, 247] width 199 height 441
click at [842, 323] on div at bounding box center [823, 247] width 199 height 441
click at [827, 325] on div at bounding box center [823, 247] width 199 height 441
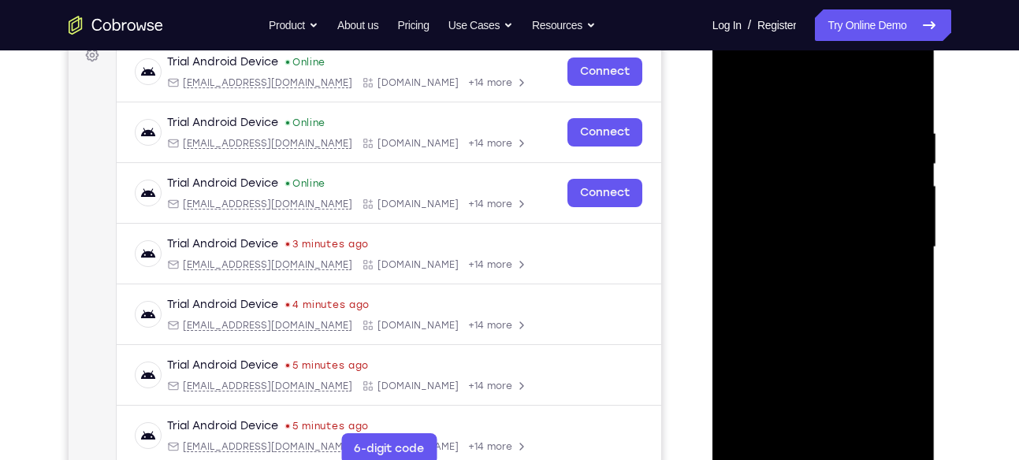
click at [847, 272] on div at bounding box center [823, 247] width 199 height 441
click at [740, 91] on div at bounding box center [823, 247] width 199 height 441
drag, startPoint x: 853, startPoint y: 351, endPoint x: 848, endPoint y: 249, distance: 101.8
click at [848, 249] on div at bounding box center [823, 247] width 199 height 441
click at [913, 225] on div at bounding box center [823, 247] width 199 height 441
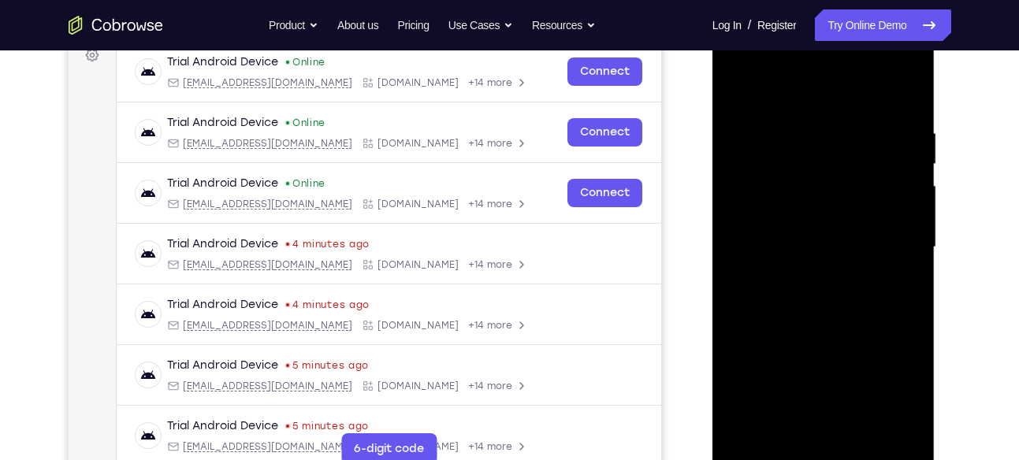
click at [908, 217] on div at bounding box center [823, 247] width 199 height 441
drag, startPoint x: 887, startPoint y: 195, endPoint x: 872, endPoint y: 378, distance: 184.3
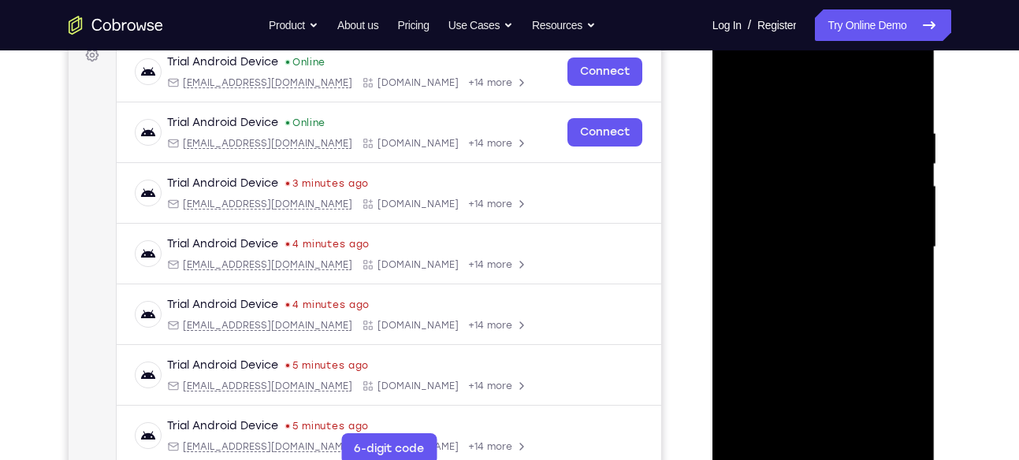
click at [872, 378] on div at bounding box center [823, 247] width 199 height 441
click at [750, 429] on div at bounding box center [823, 247] width 199 height 441
click at [854, 134] on div at bounding box center [823, 247] width 199 height 441
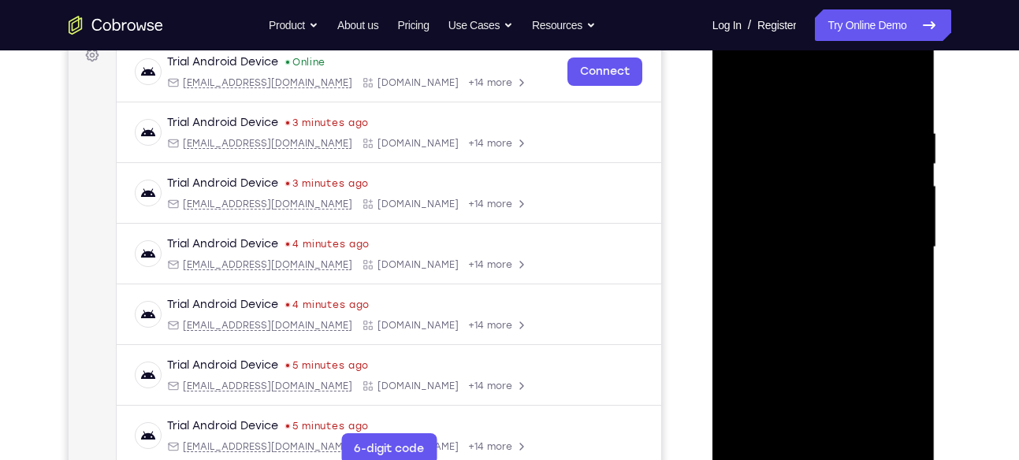
click at [903, 93] on div at bounding box center [823, 247] width 199 height 441
drag, startPoint x: 867, startPoint y: 312, endPoint x: 866, endPoint y: 142, distance: 170.2
click at [866, 142] on div at bounding box center [823, 247] width 199 height 441
drag, startPoint x: 857, startPoint y: 366, endPoint x: 861, endPoint y: 199, distance: 166.3
click at [861, 199] on div at bounding box center [823, 247] width 199 height 441
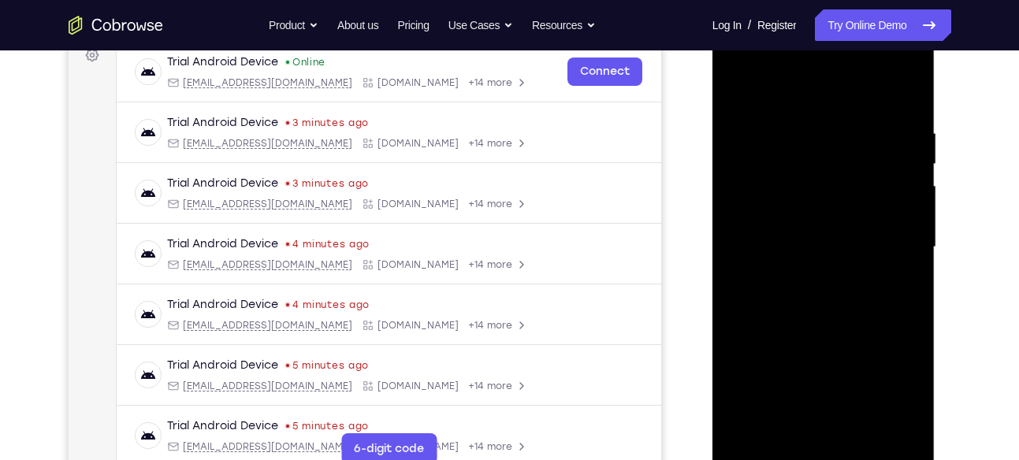
drag, startPoint x: 858, startPoint y: 345, endPoint x: 853, endPoint y: 140, distance: 205.0
click at [853, 140] on div at bounding box center [823, 247] width 199 height 441
click at [861, 422] on div at bounding box center [823, 247] width 199 height 441
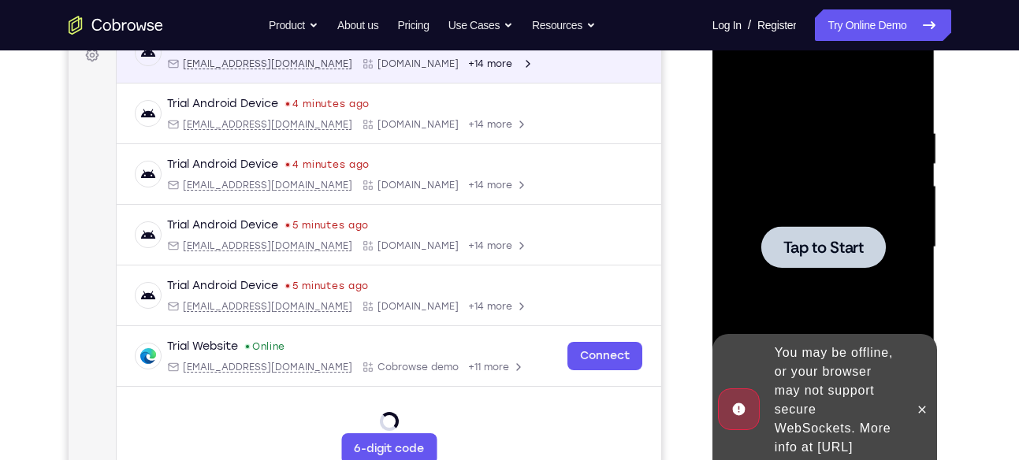
scroll to position [104, 0]
